Goal: Task Accomplishment & Management: Manage account settings

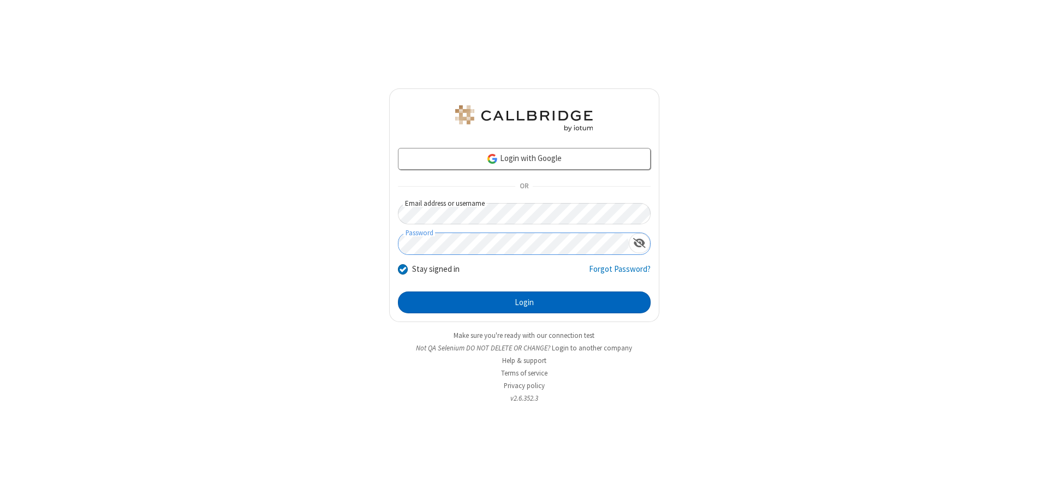
click at [524, 302] on button "Login" at bounding box center [524, 302] width 253 height 22
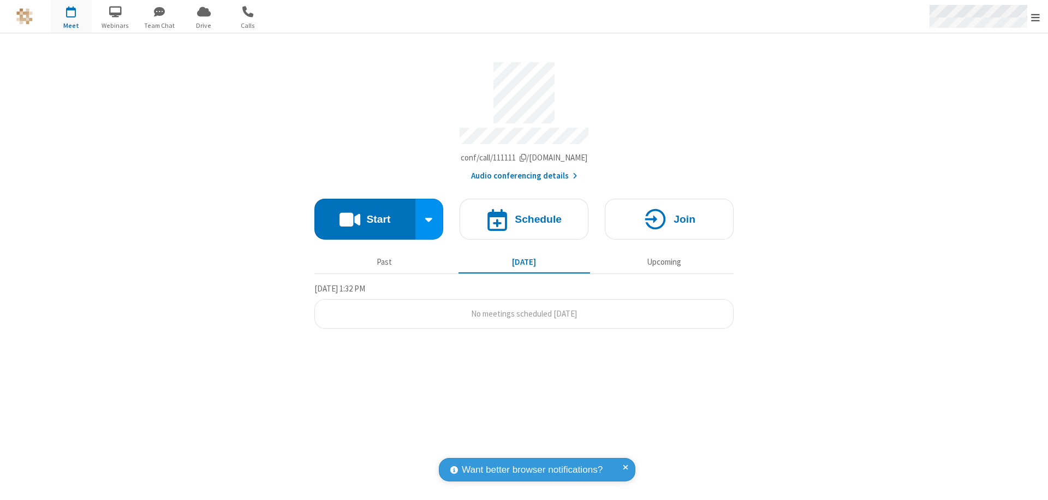
click at [1035, 17] on span "Open menu" at bounding box center [1035, 17] width 9 height 11
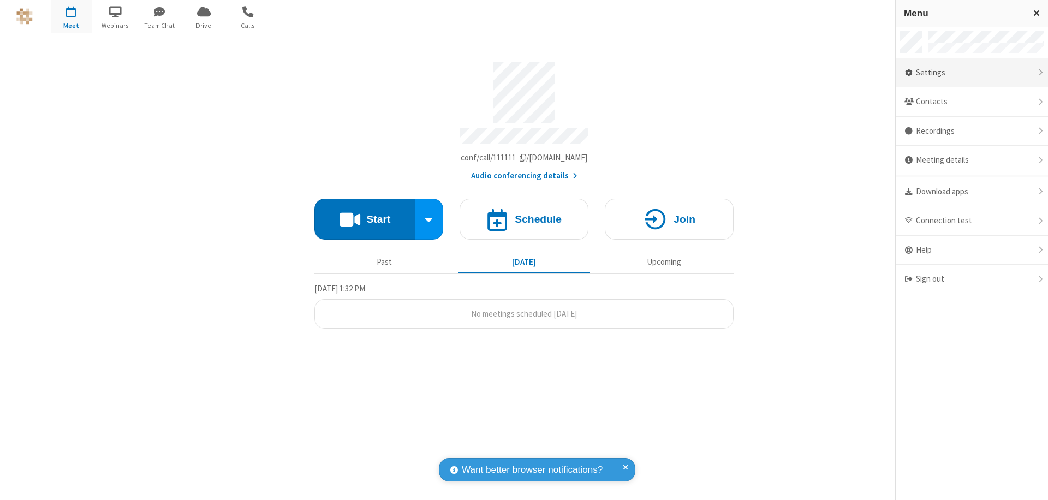
click at [971, 73] on div "Settings" at bounding box center [971, 72] width 152 height 29
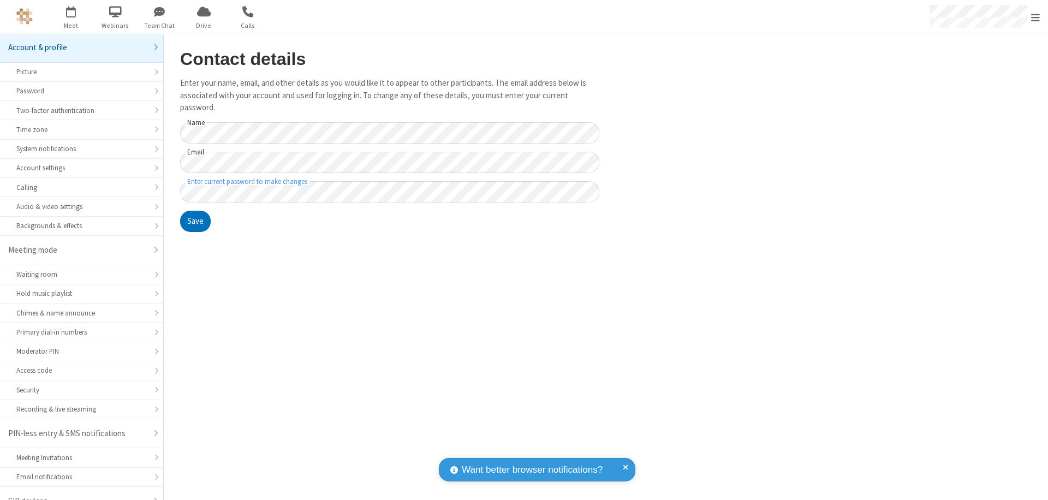
scroll to position [15, 0]
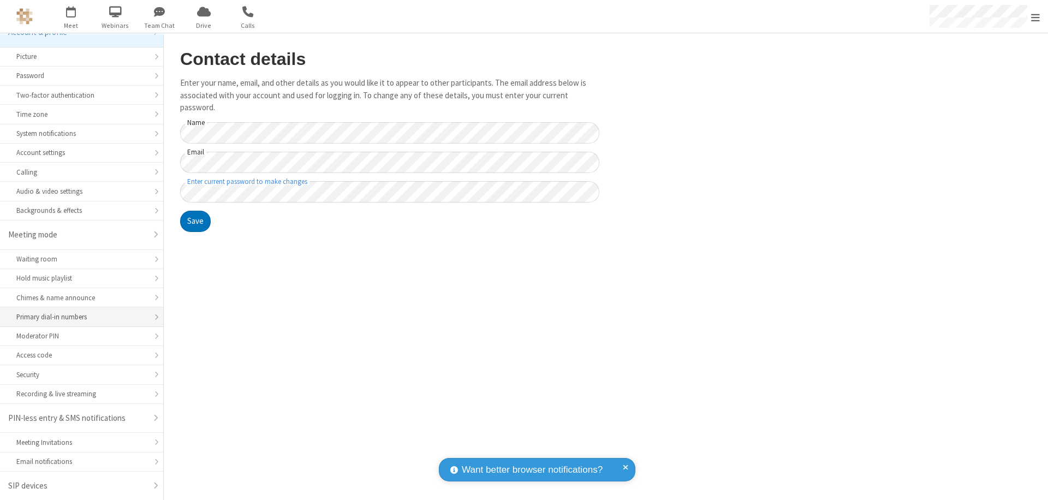
click at [77, 317] on div "Primary dial-in numbers" at bounding box center [81, 317] width 130 height 10
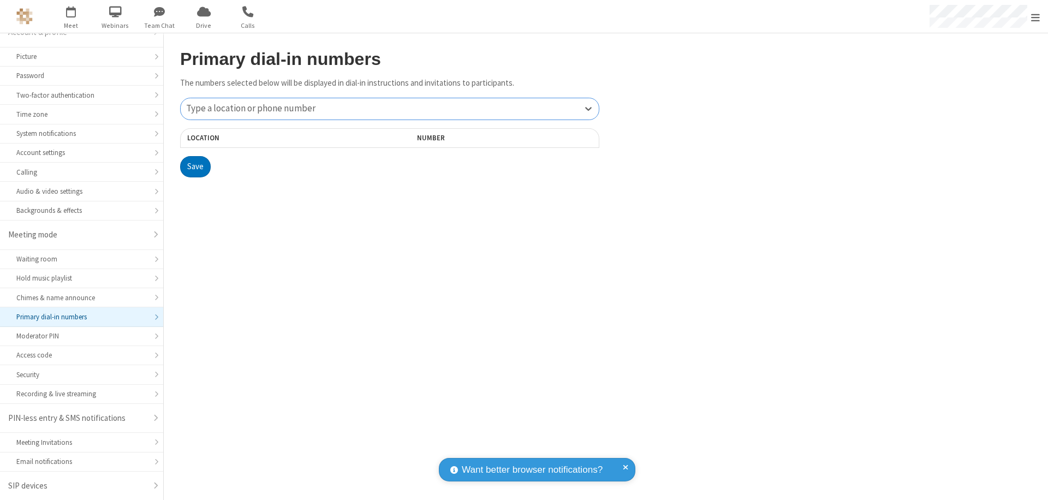
click at [390, 109] on div "Type a location or phone number" at bounding box center [390, 108] width 418 height 21
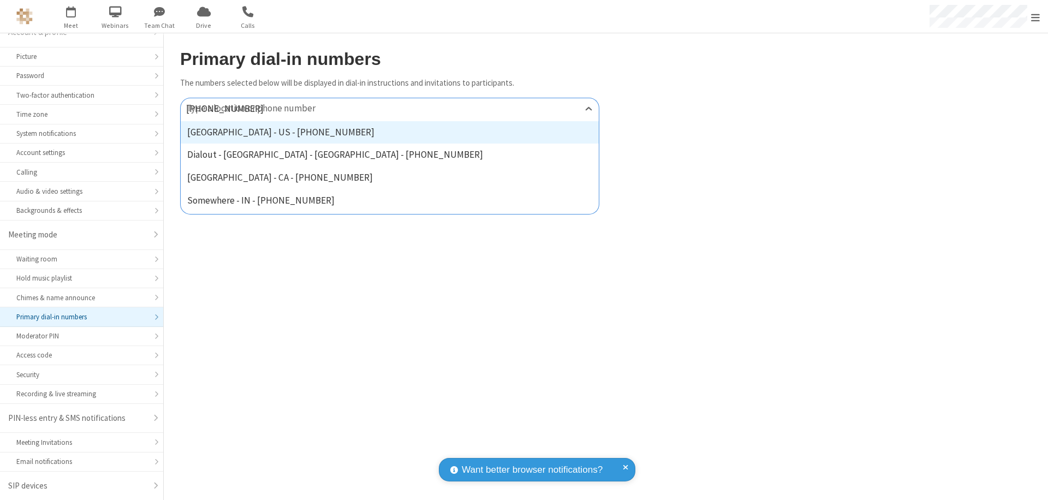
type input "[PHONE_NUMBER]"
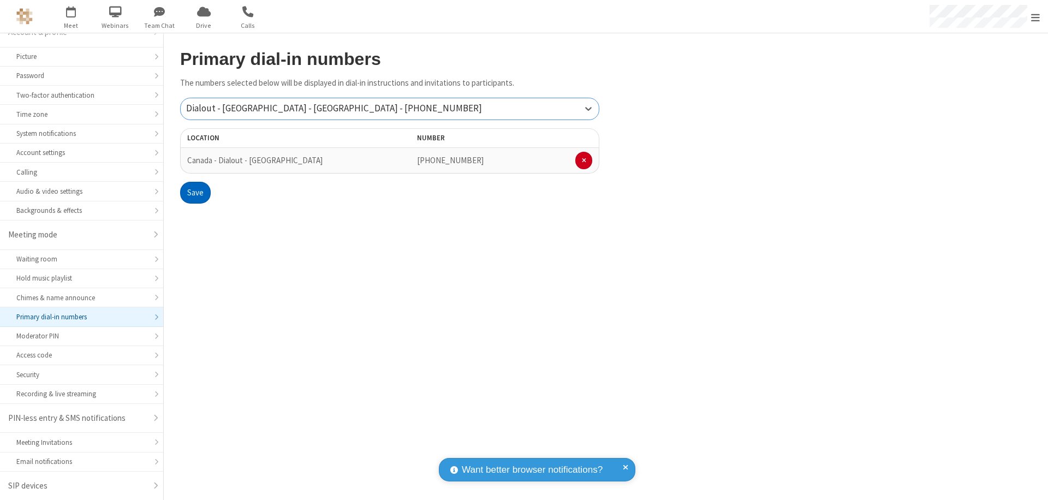
click at [195, 193] on button "Save" at bounding box center [195, 193] width 31 height 22
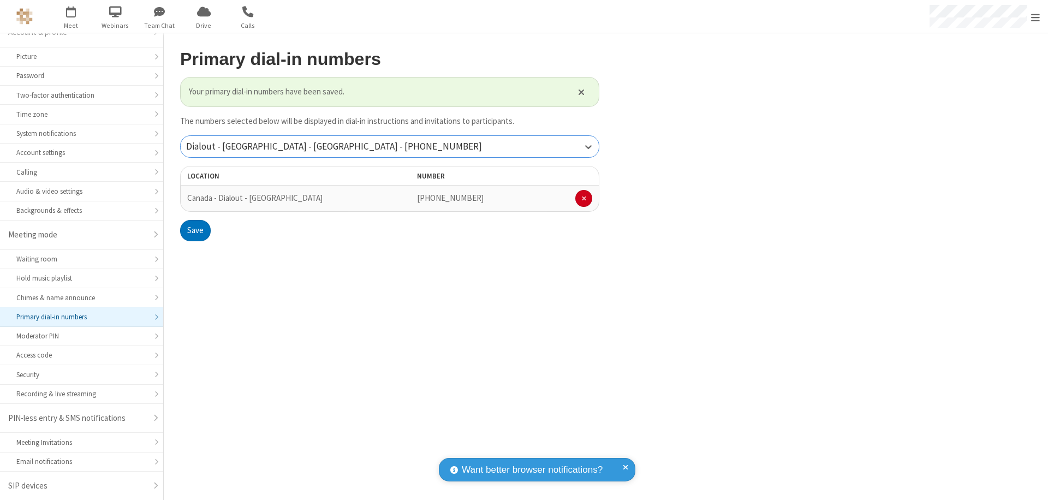
click at [390, 146] on div "Dialout - [GEOGRAPHIC_DATA] - [GEOGRAPHIC_DATA] - [PHONE_NUMBER]" at bounding box center [390, 146] width 418 height 21
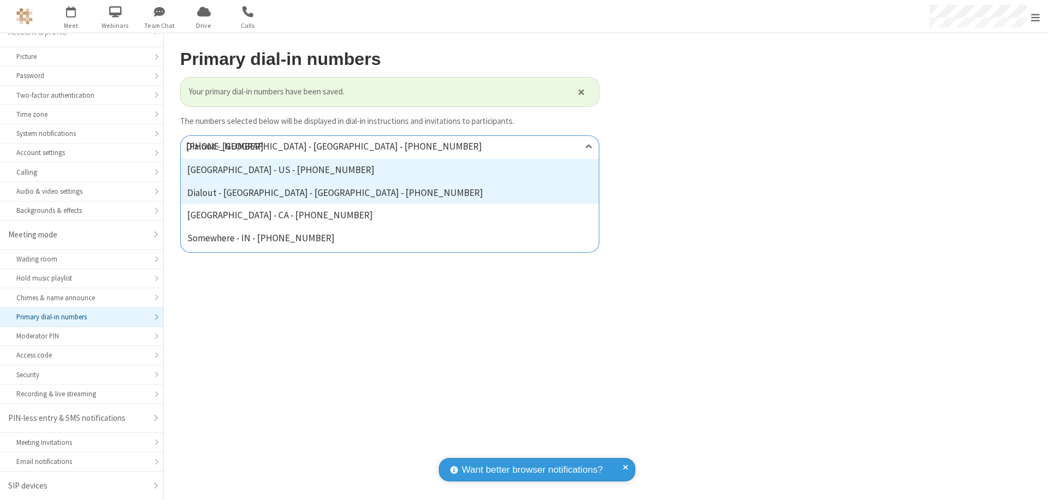
type input "[PHONE_NUMBER]"
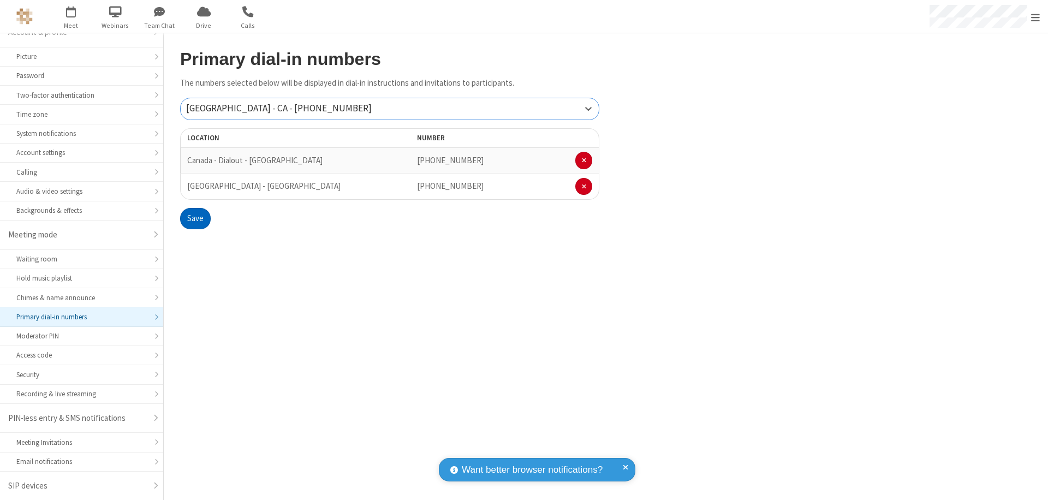
click at [195, 218] on button "Save" at bounding box center [195, 219] width 31 height 22
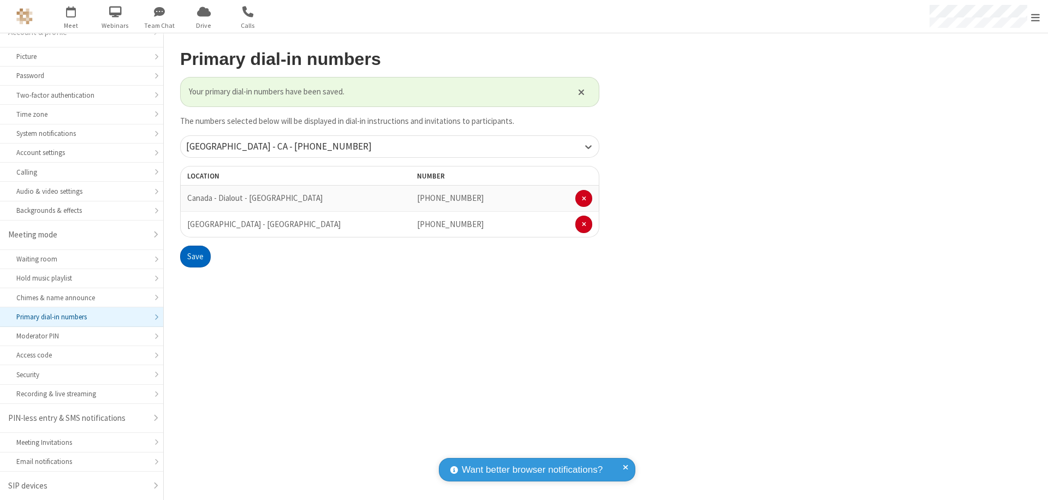
click at [1035, 17] on span "Open menu" at bounding box center [1035, 17] width 9 height 11
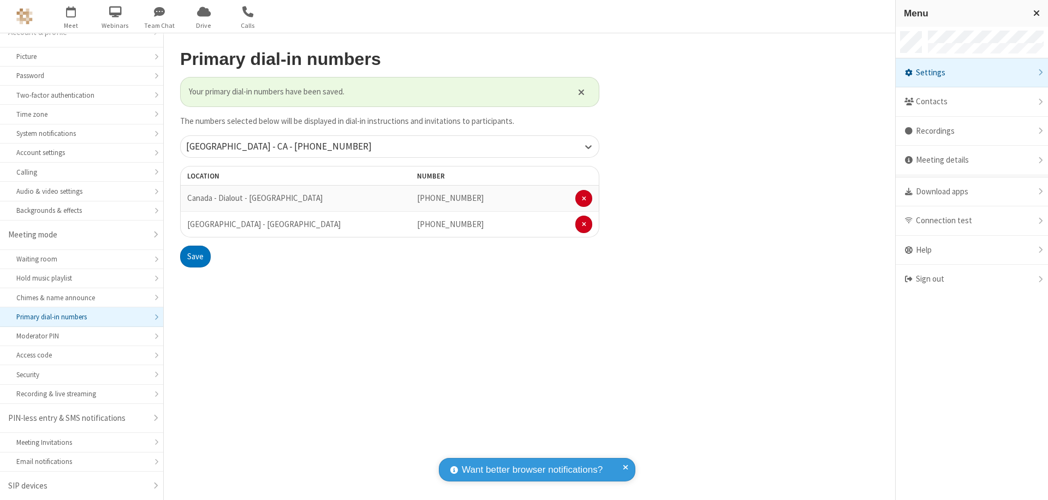
click at [971, 73] on div "Settings" at bounding box center [971, 72] width 152 height 29
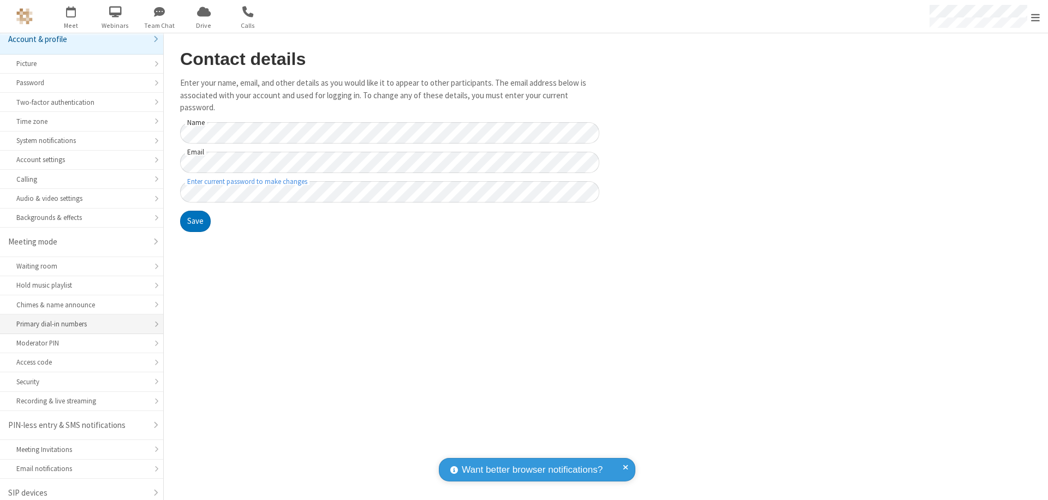
click at [77, 319] on div "Primary dial-in numbers" at bounding box center [81, 324] width 130 height 10
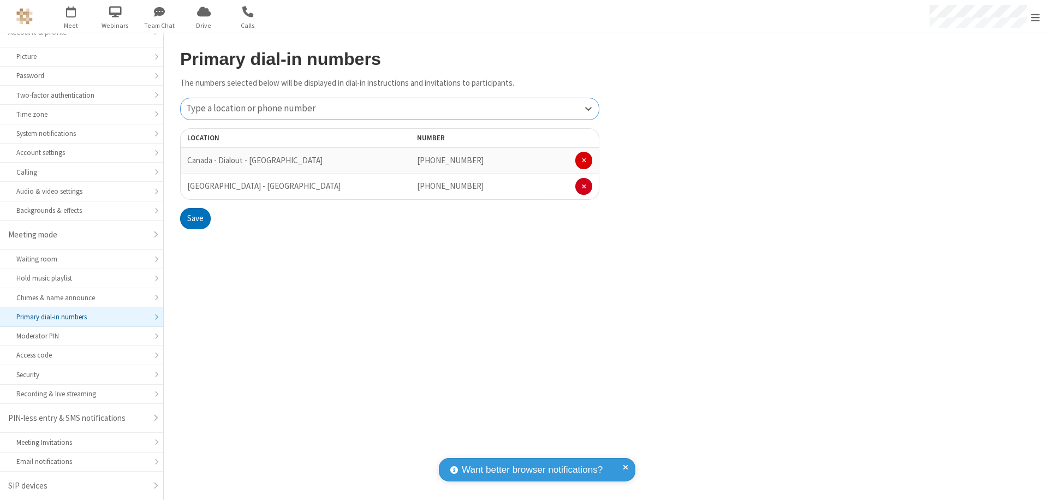
click at [583, 160] on span at bounding box center [584, 160] width 4 height 7
